Goal: Communication & Community: Participate in discussion

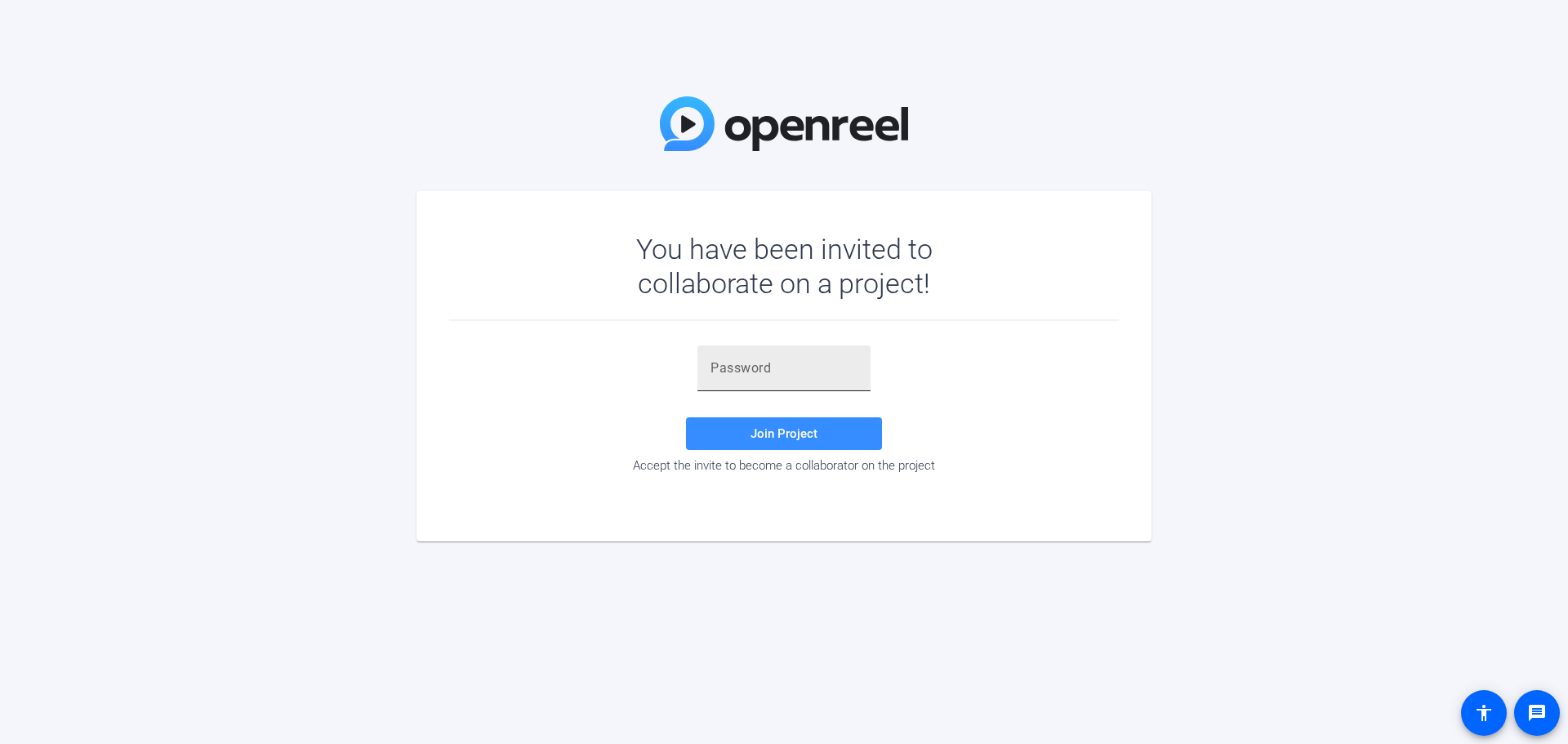
click at [767, 372] on input "text" at bounding box center [784, 368] width 147 height 20
paste input "3om4=v"
type input "3om4=v"
click at [770, 434] on span "Join Project" at bounding box center [784, 433] width 67 height 15
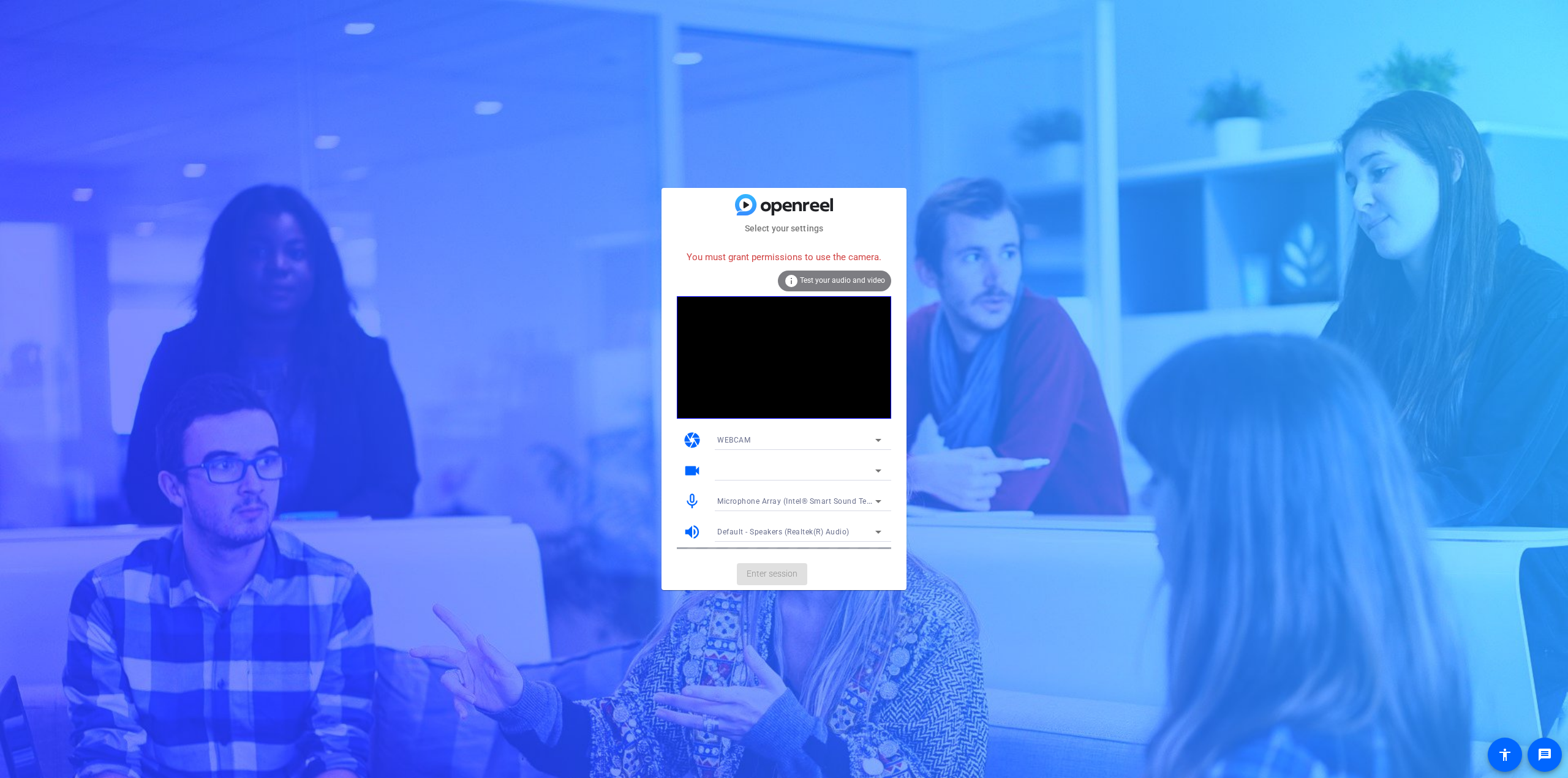
click at [874, 470] on icon at bounding box center [878, 471] width 15 height 15
click at [787, 258] on div "You must grant permissions to use the camera." at bounding box center [784, 257] width 215 height 26
click at [766, 217] on div "Select your settings You must grant permissions to use the camera. info Test yo…" at bounding box center [784, 389] width 245 height 402
click at [802, 278] on div "info Test your audio and video" at bounding box center [834, 280] width 113 height 21
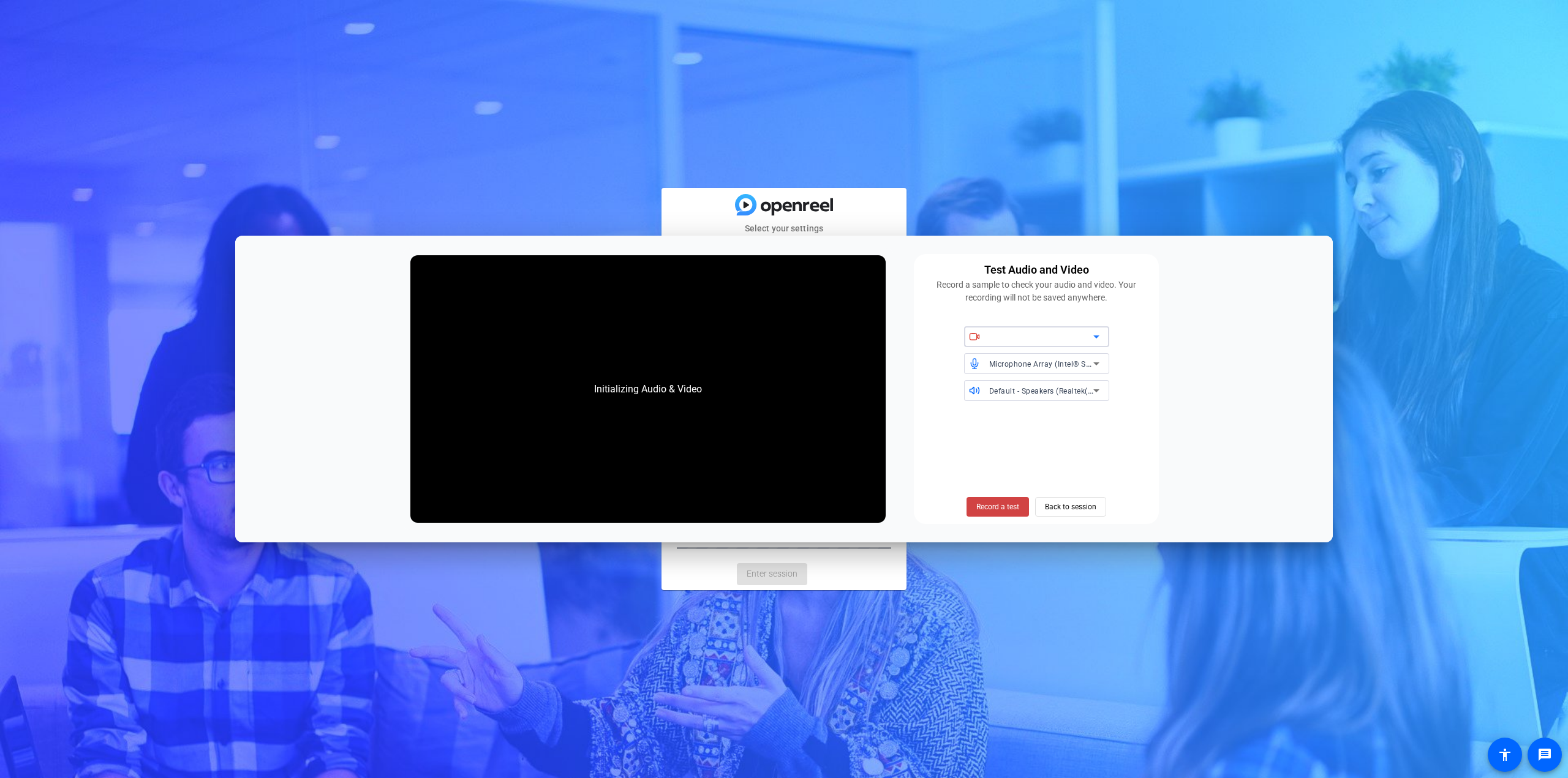
click at [1096, 342] on icon at bounding box center [1096, 336] width 15 height 15
click at [1062, 507] on span "Back to session" at bounding box center [1071, 507] width 52 height 23
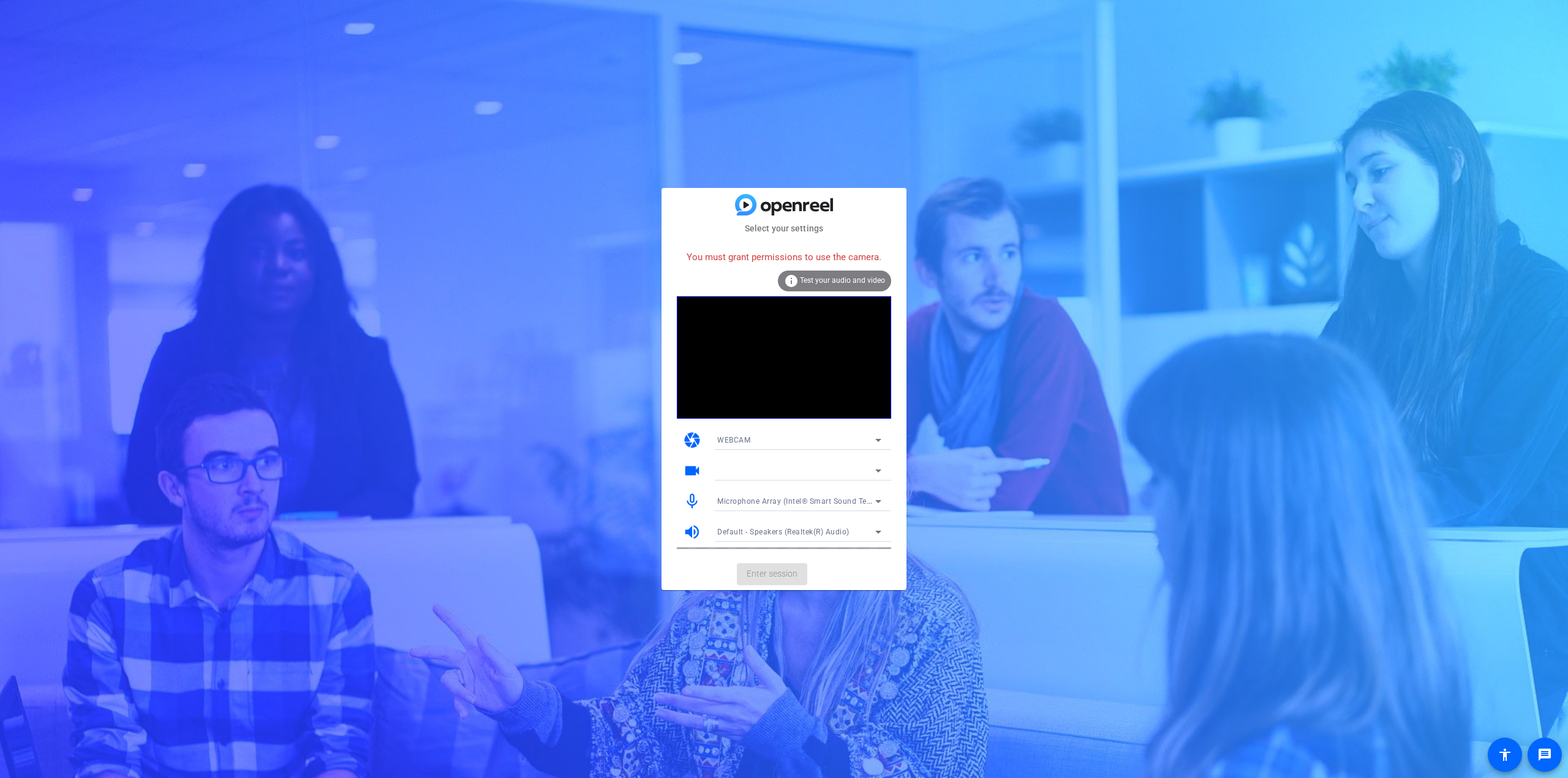
click at [882, 469] on icon at bounding box center [878, 471] width 15 height 15
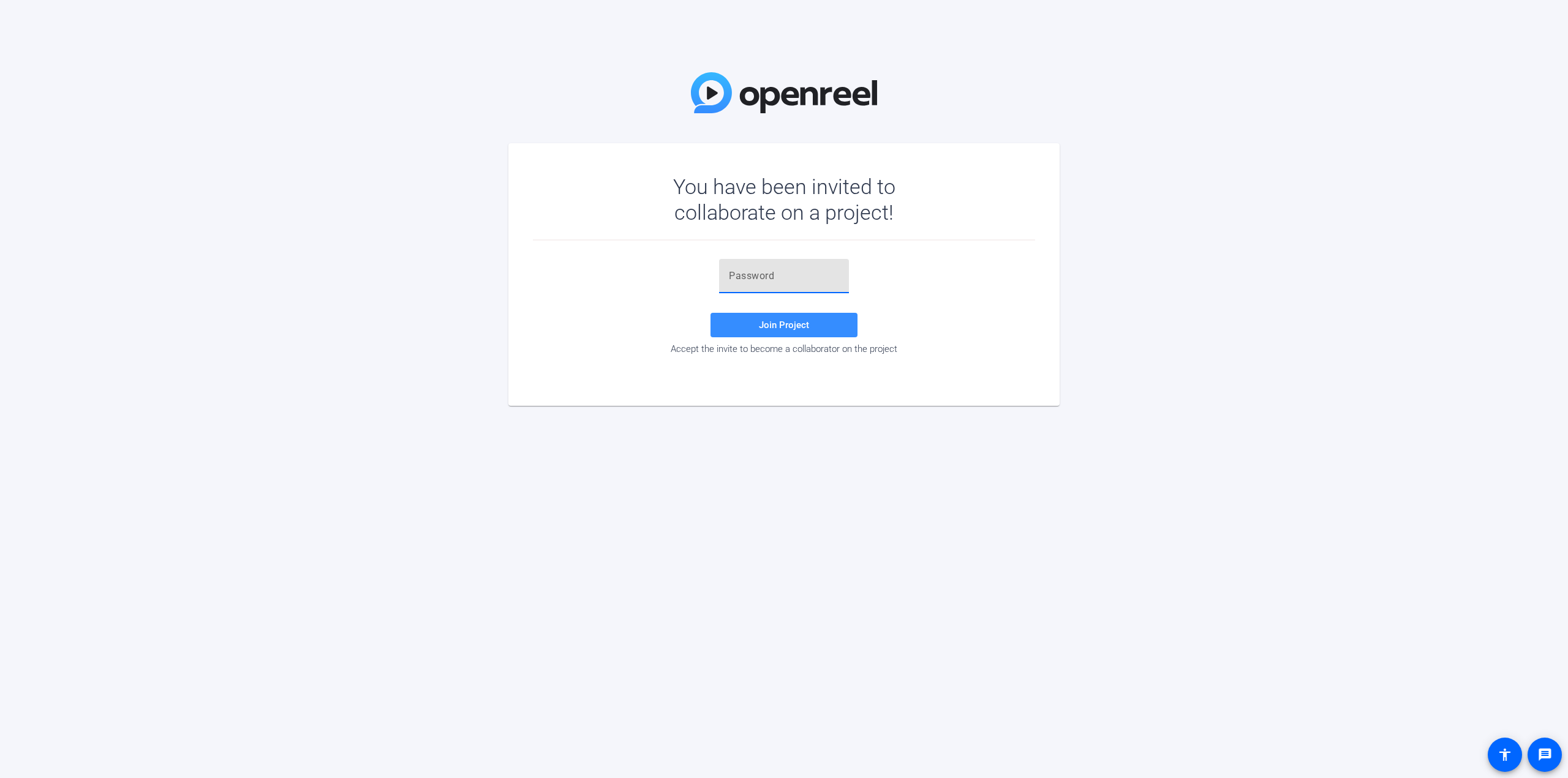
click at [755, 279] on input "text" at bounding box center [784, 276] width 110 height 15
click at [732, 273] on input "text" at bounding box center [784, 276] width 110 height 15
paste input "3om4=v"
type input "3om4=v"
click at [778, 331] on span at bounding box center [784, 326] width 147 height 30
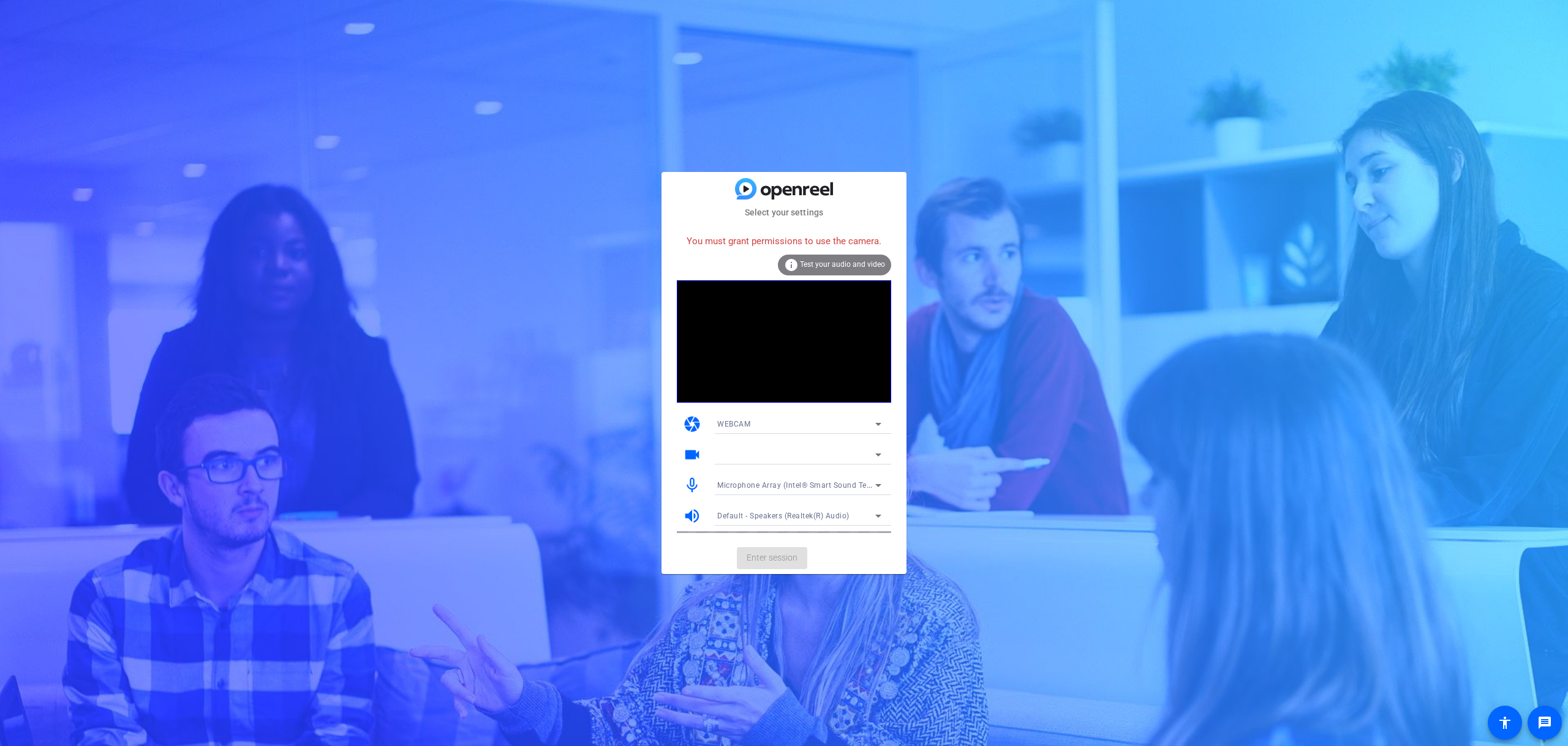
click at [778, 266] on span "Test your audio and video" at bounding box center [843, 265] width 85 height 8
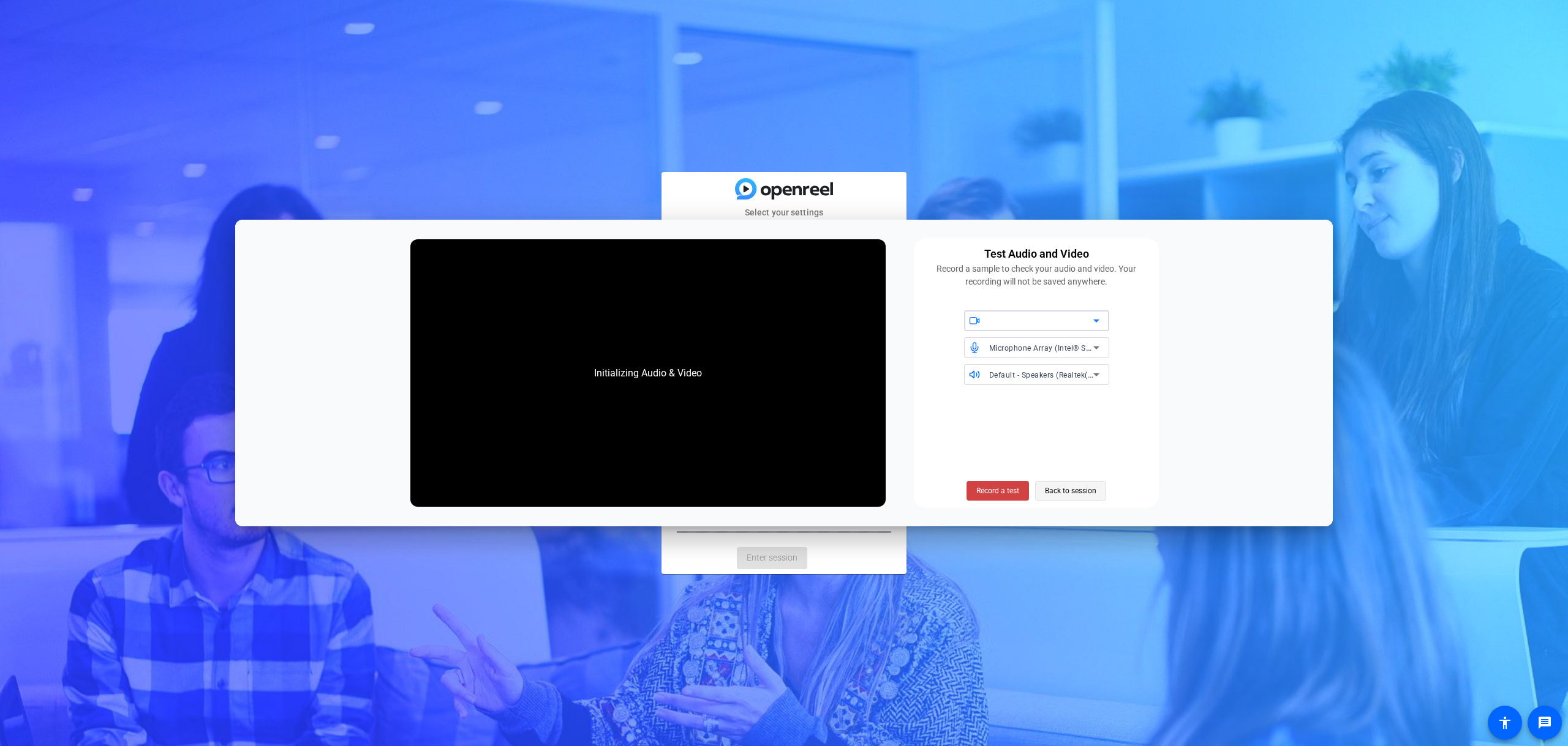
click at [778, 337] on span "Back to session" at bounding box center [1071, 490] width 52 height 23
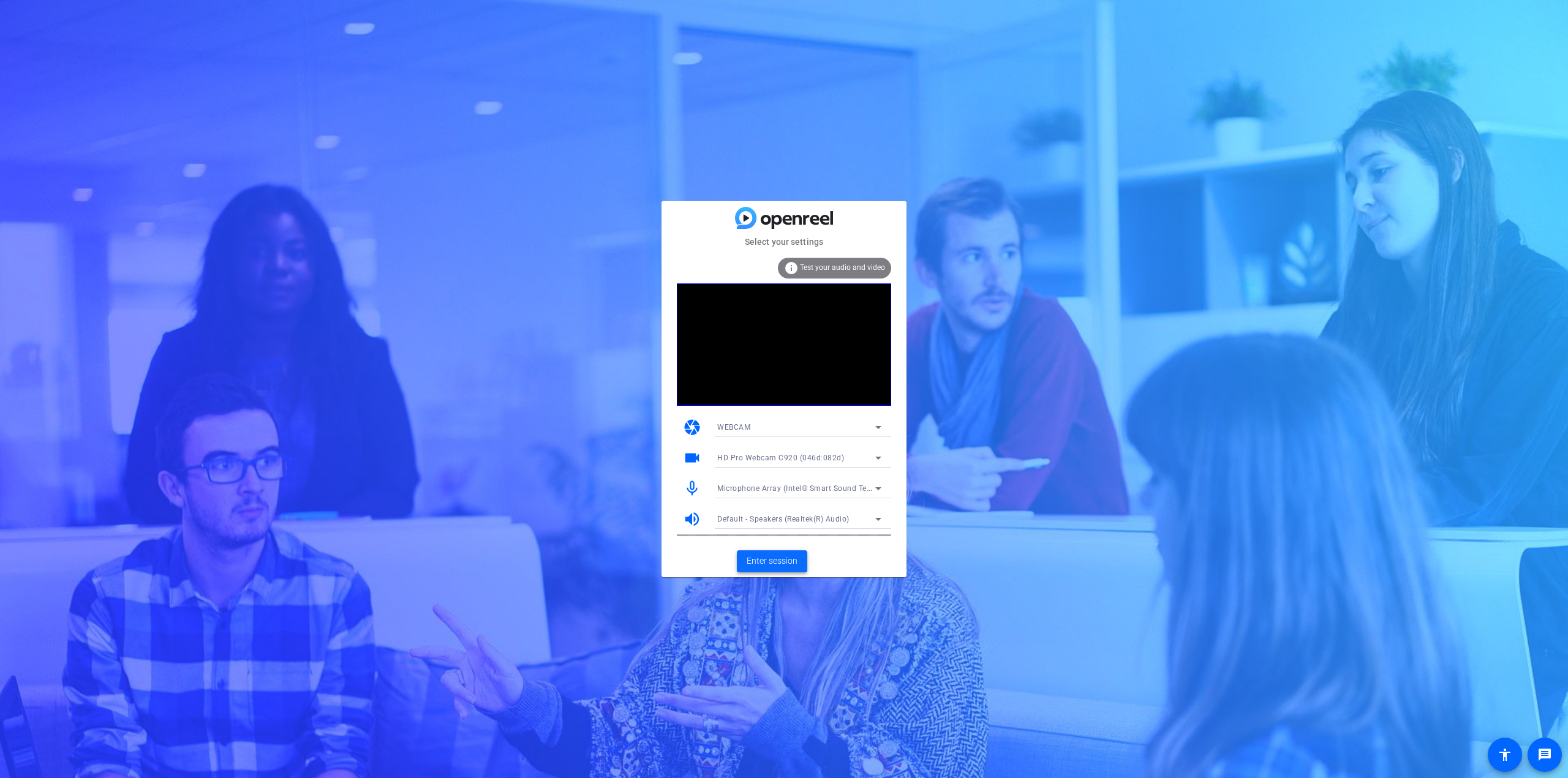
click at [775, 554] on span at bounding box center [772, 561] width 70 height 30
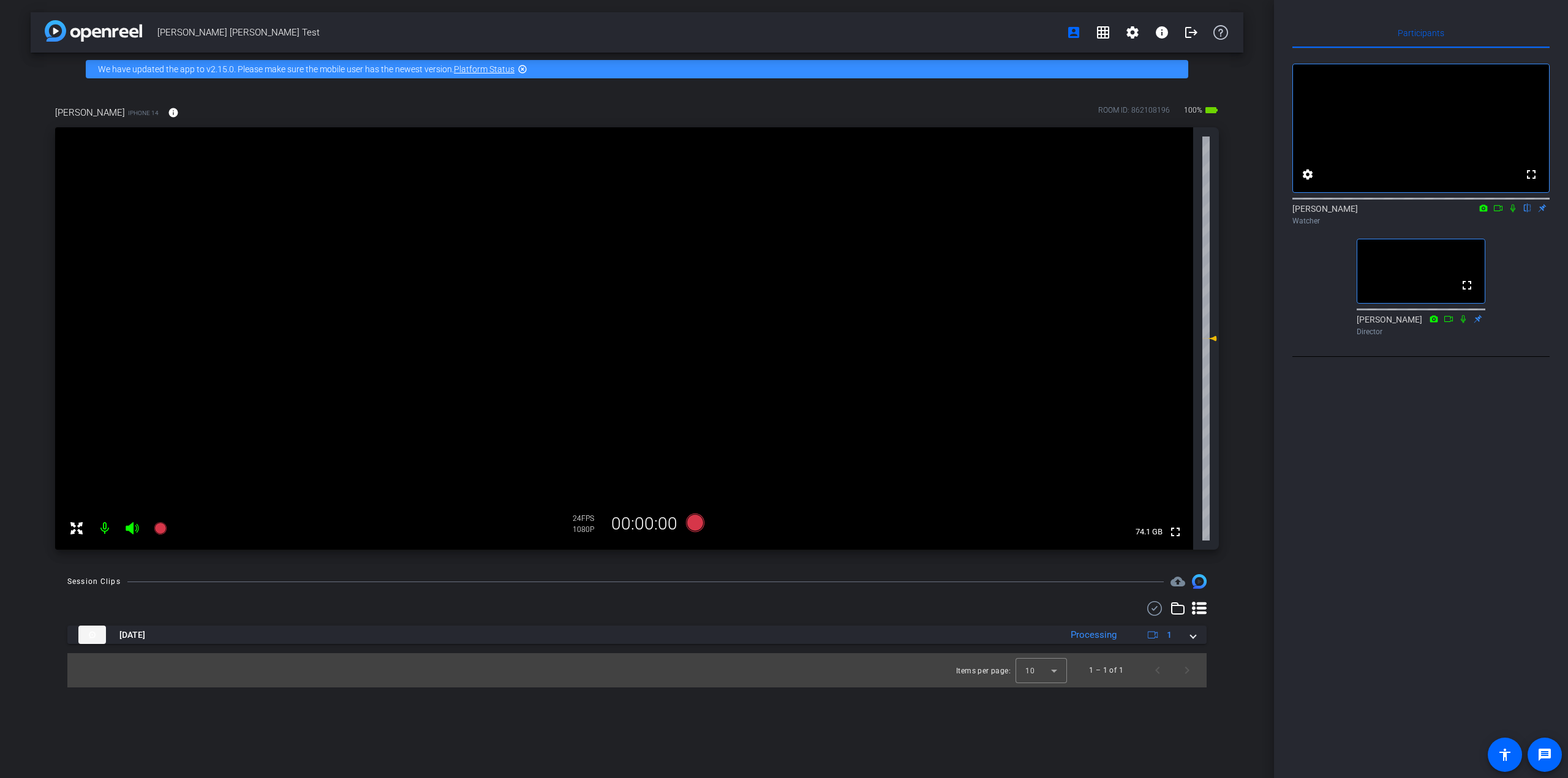
click at [1510, 212] on icon at bounding box center [1513, 208] width 10 height 8
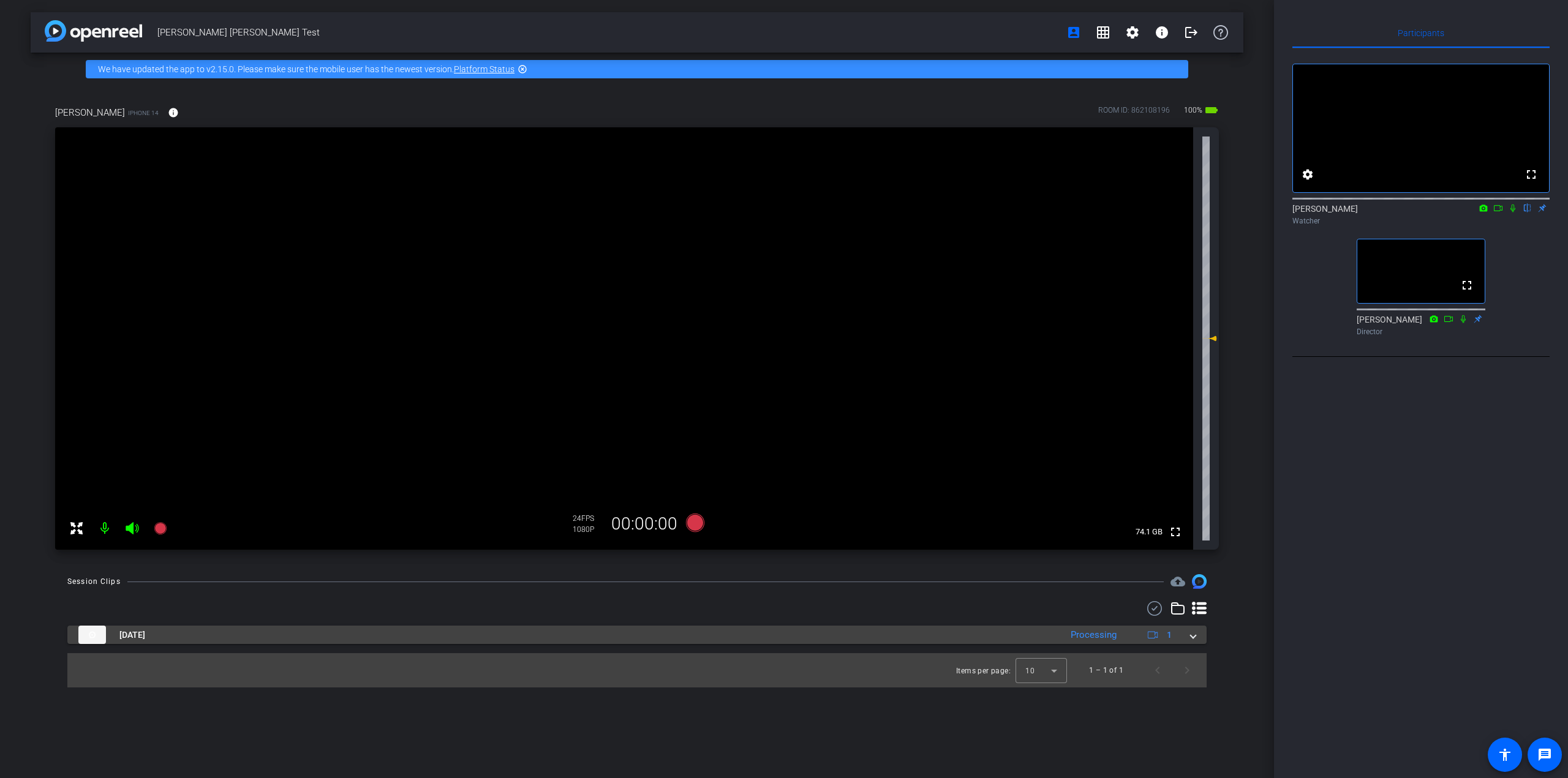
click at [93, 631] on img at bounding box center [92, 635] width 28 height 18
